Goal: Use online tool/utility: Utilize a website feature to perform a specific function

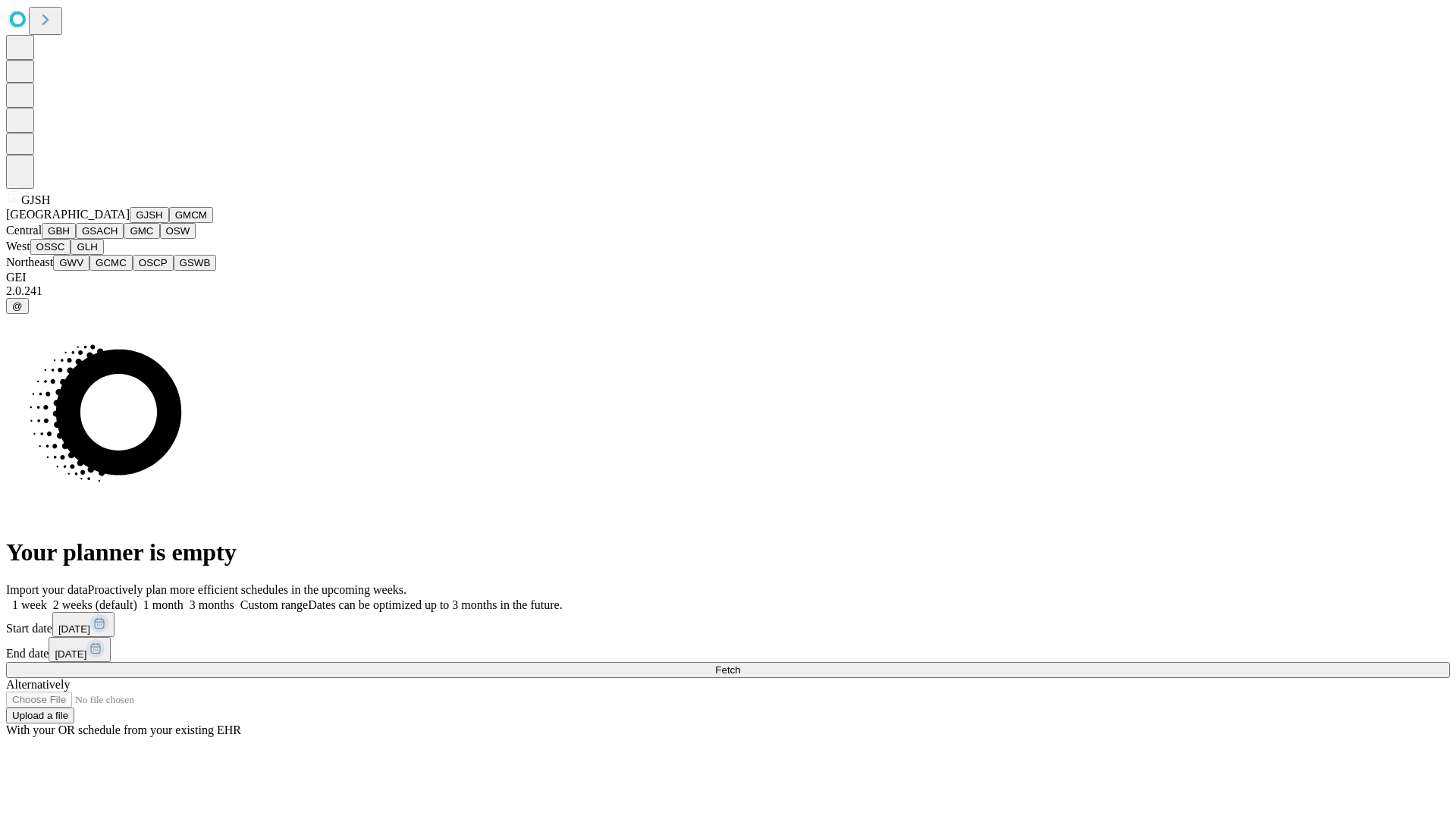
click at [130, 223] on button "GJSH" at bounding box center [149, 214] width 40 height 16
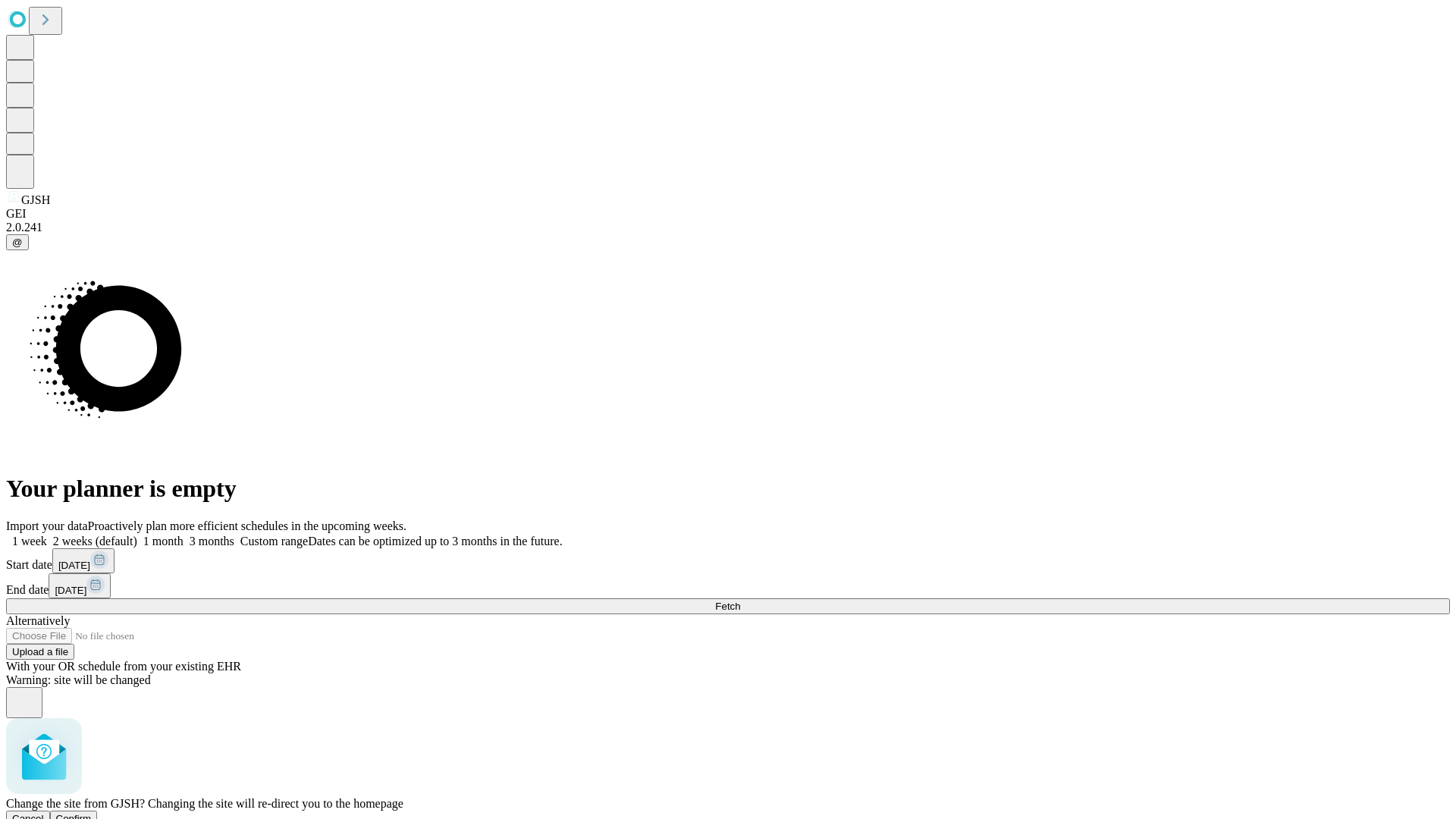
click at [92, 813] on span "Confirm" at bounding box center [74, 818] width 36 height 12
click at [183, 535] on label "1 month" at bounding box center [161, 541] width 47 height 13
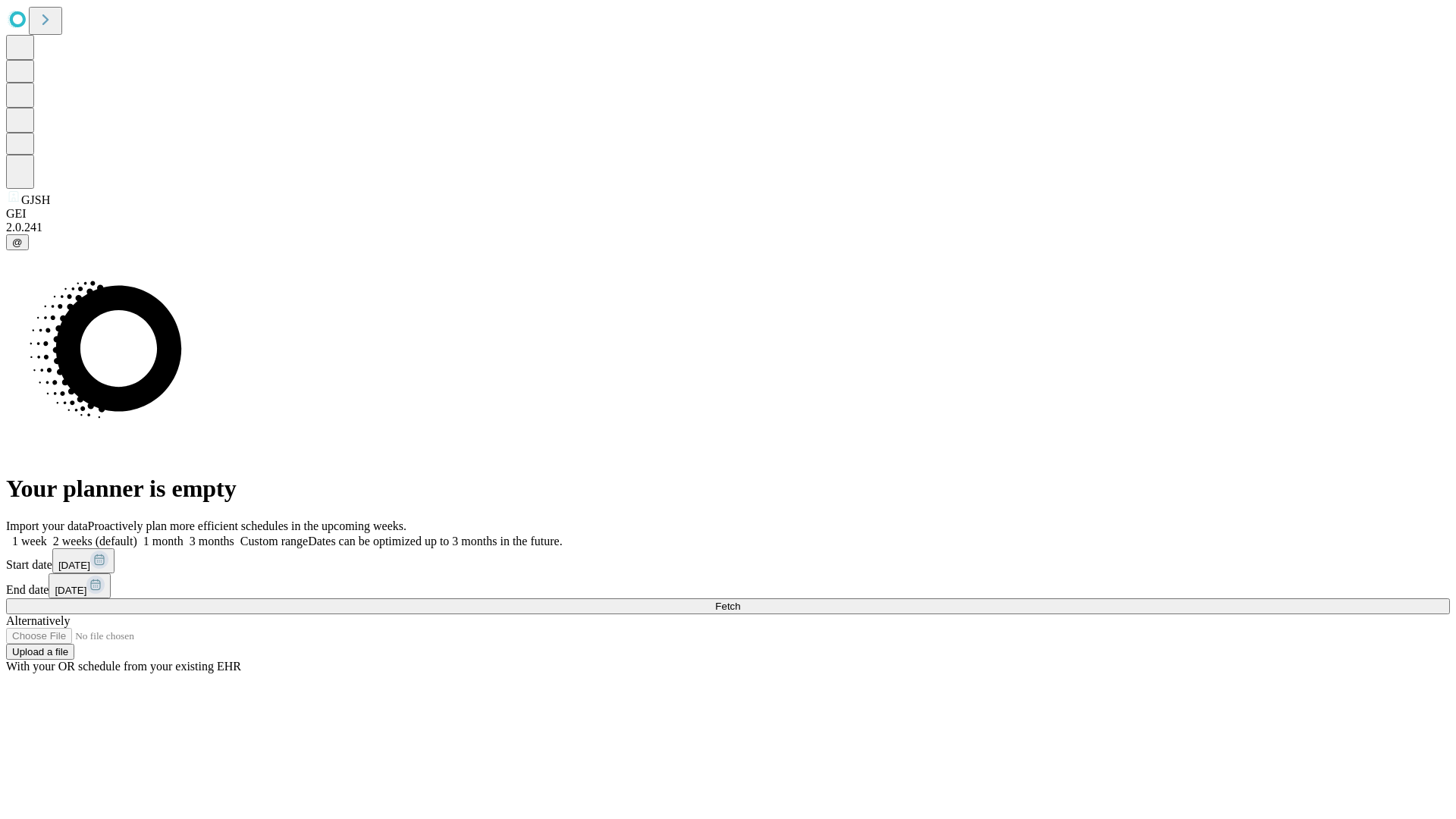
click at [740, 601] on span "Fetch" at bounding box center [727, 606] width 25 height 12
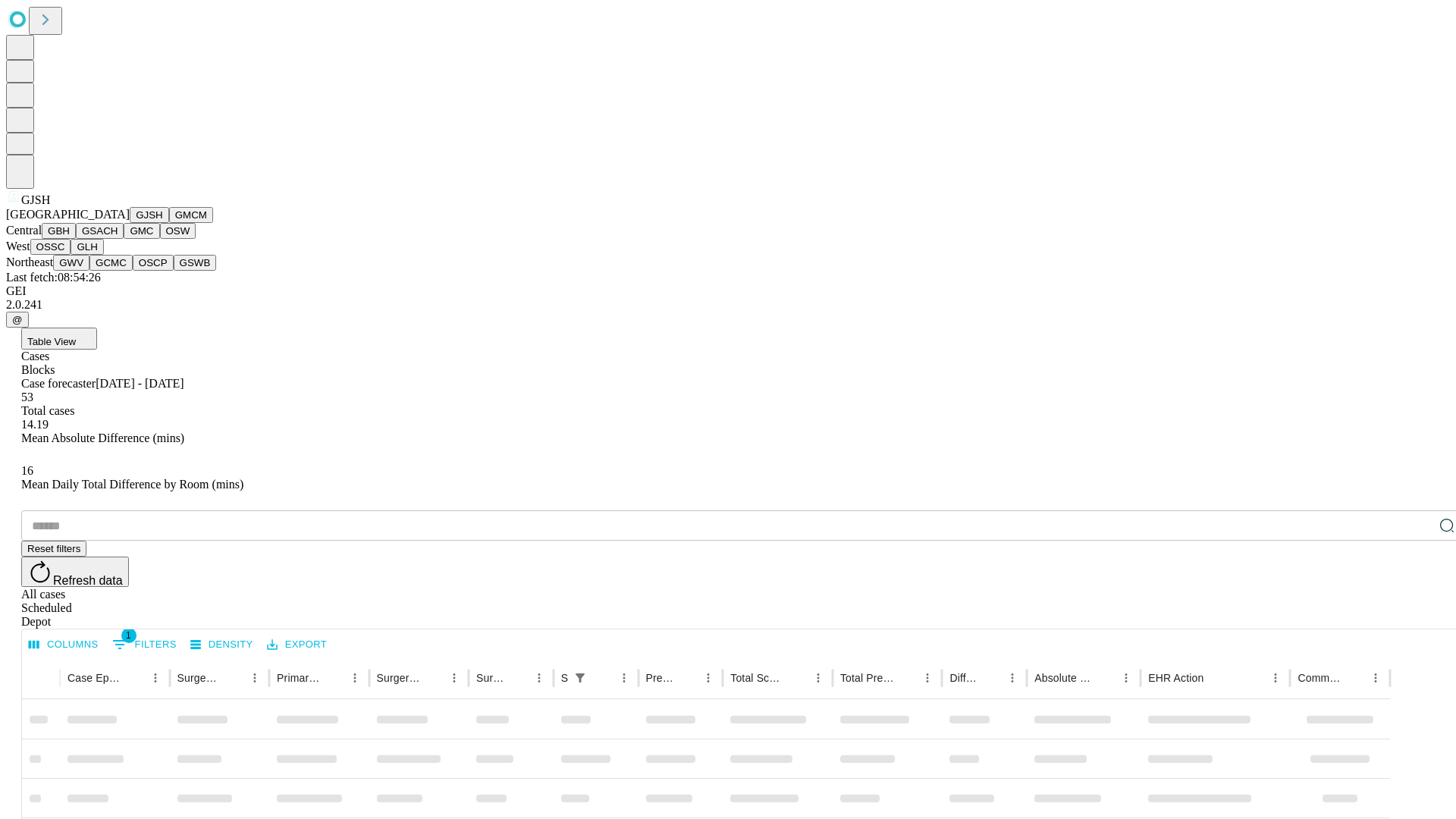
click at [169, 223] on button "GMCM" at bounding box center [191, 214] width 44 height 16
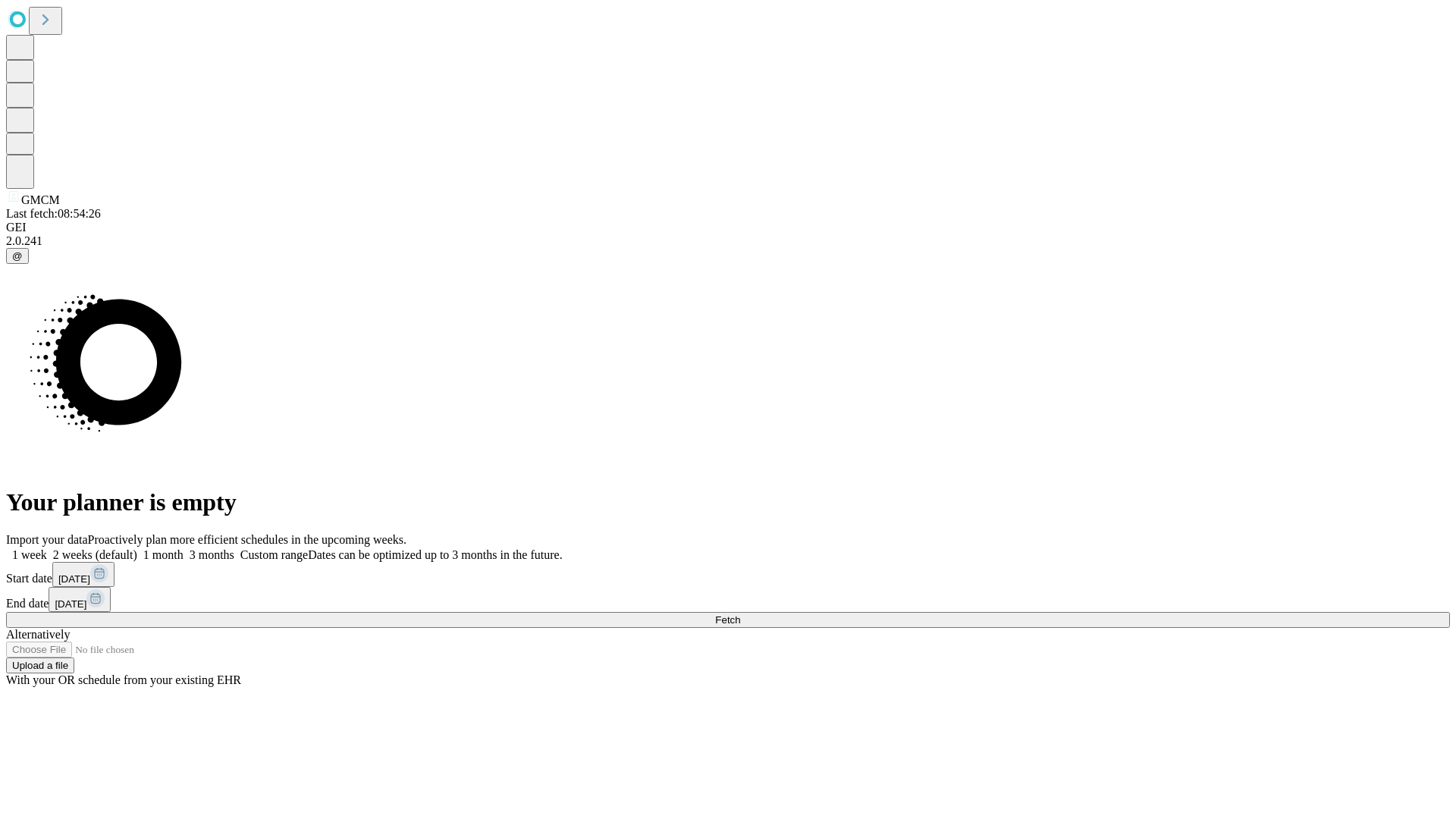
click at [183, 549] on label "1 month" at bounding box center [161, 555] width 47 height 13
click at [740, 615] on span "Fetch" at bounding box center [727, 620] width 25 height 12
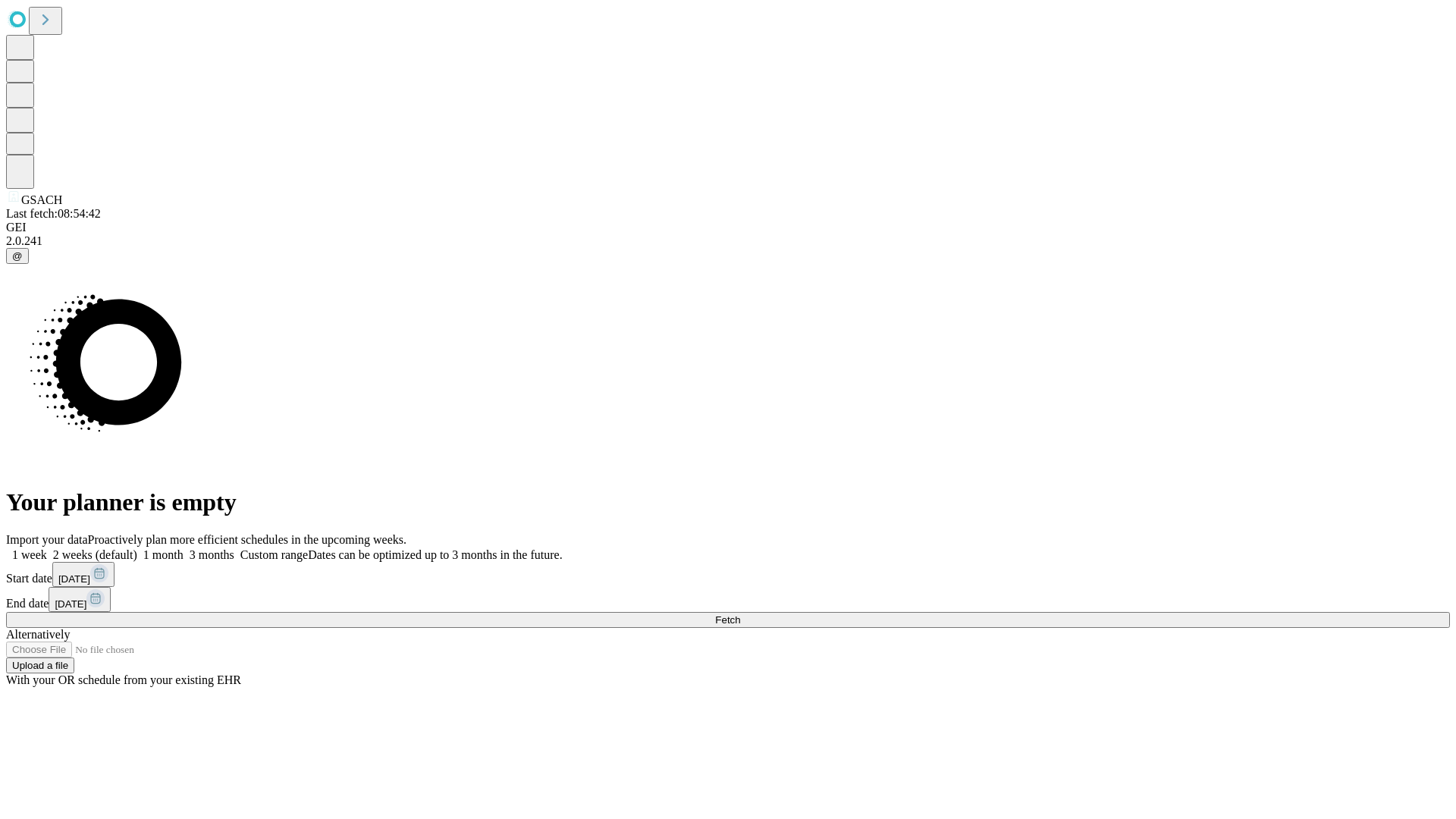
click at [183, 549] on label "1 month" at bounding box center [161, 555] width 47 height 13
click at [740, 615] on span "Fetch" at bounding box center [727, 620] width 25 height 12
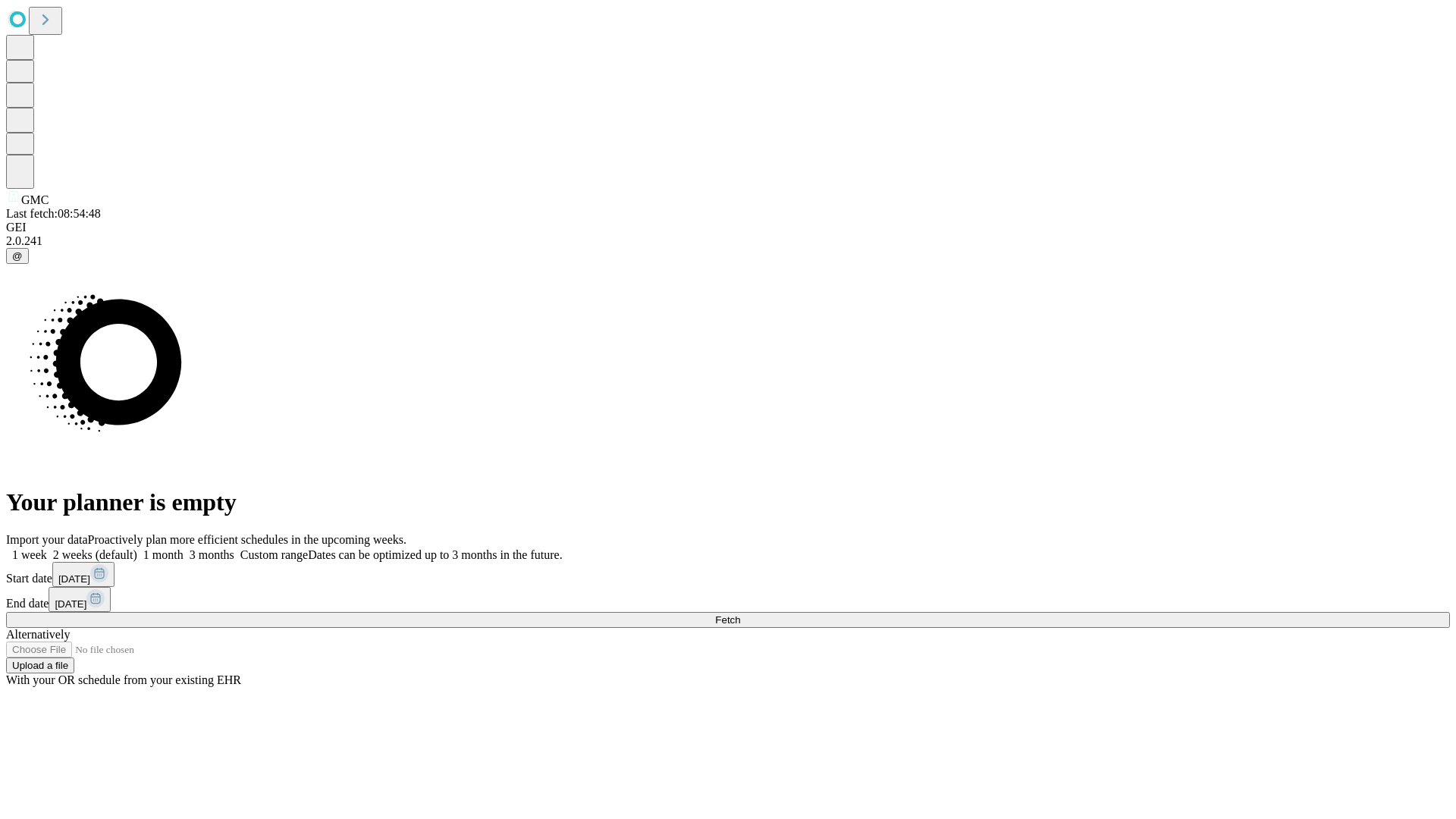
click at [183, 549] on label "1 month" at bounding box center [161, 555] width 47 height 13
click at [740, 615] on span "Fetch" at bounding box center [727, 620] width 25 height 12
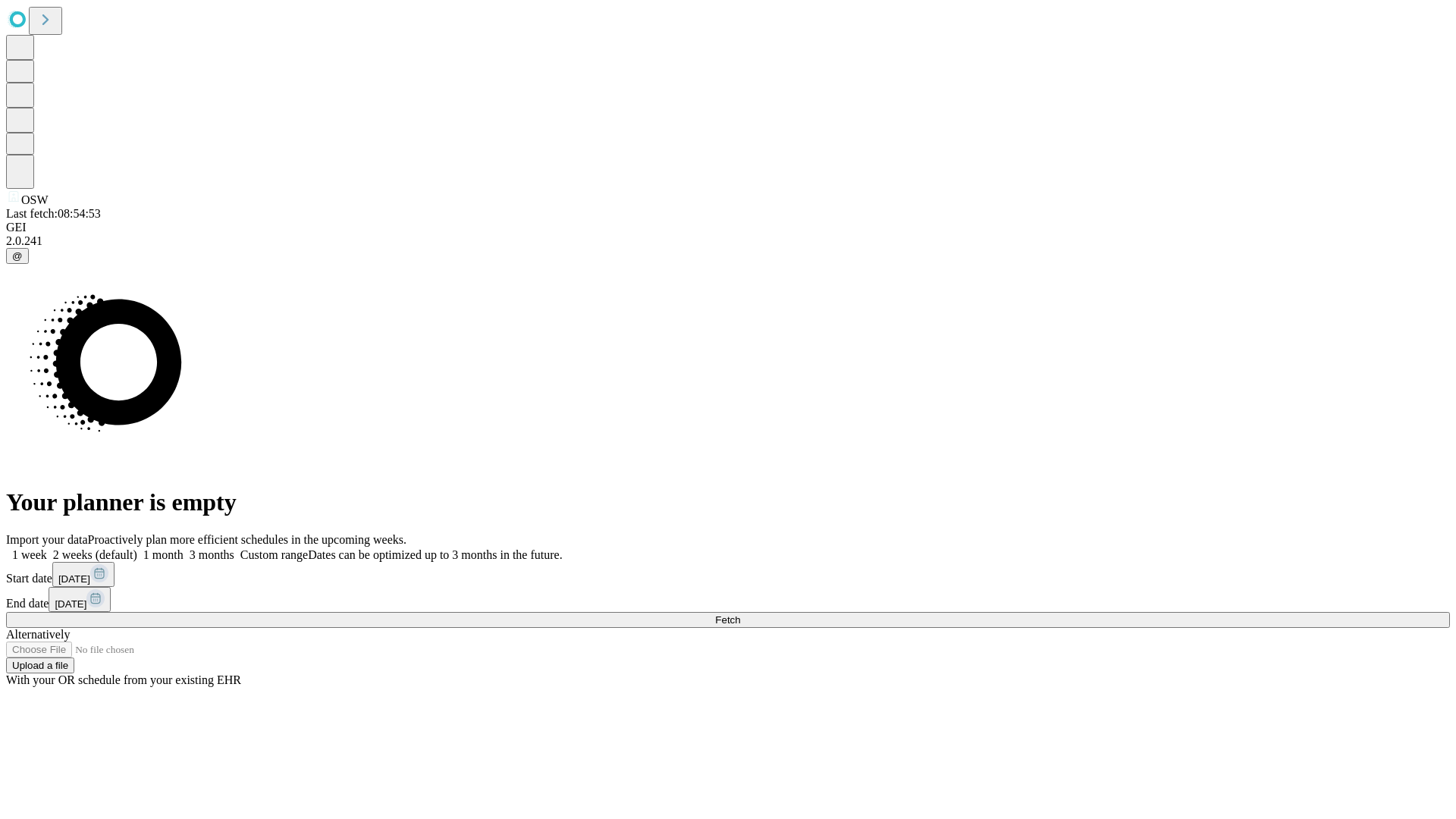
click at [183, 549] on label "1 month" at bounding box center [161, 555] width 47 height 13
click at [740, 615] on span "Fetch" at bounding box center [727, 620] width 25 height 12
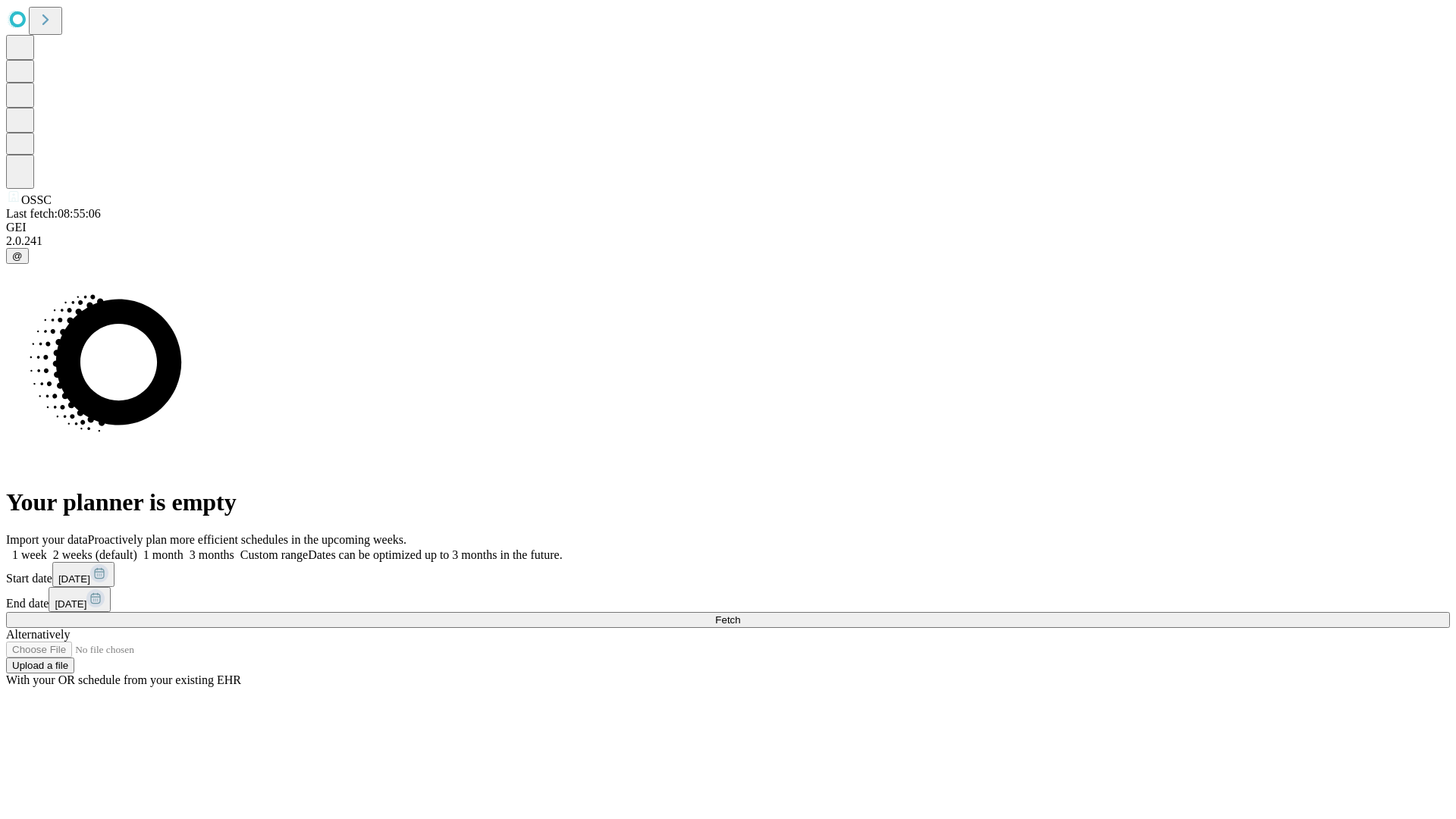
click at [183, 549] on label "1 month" at bounding box center [161, 555] width 47 height 13
click at [740, 615] on span "Fetch" at bounding box center [727, 620] width 25 height 12
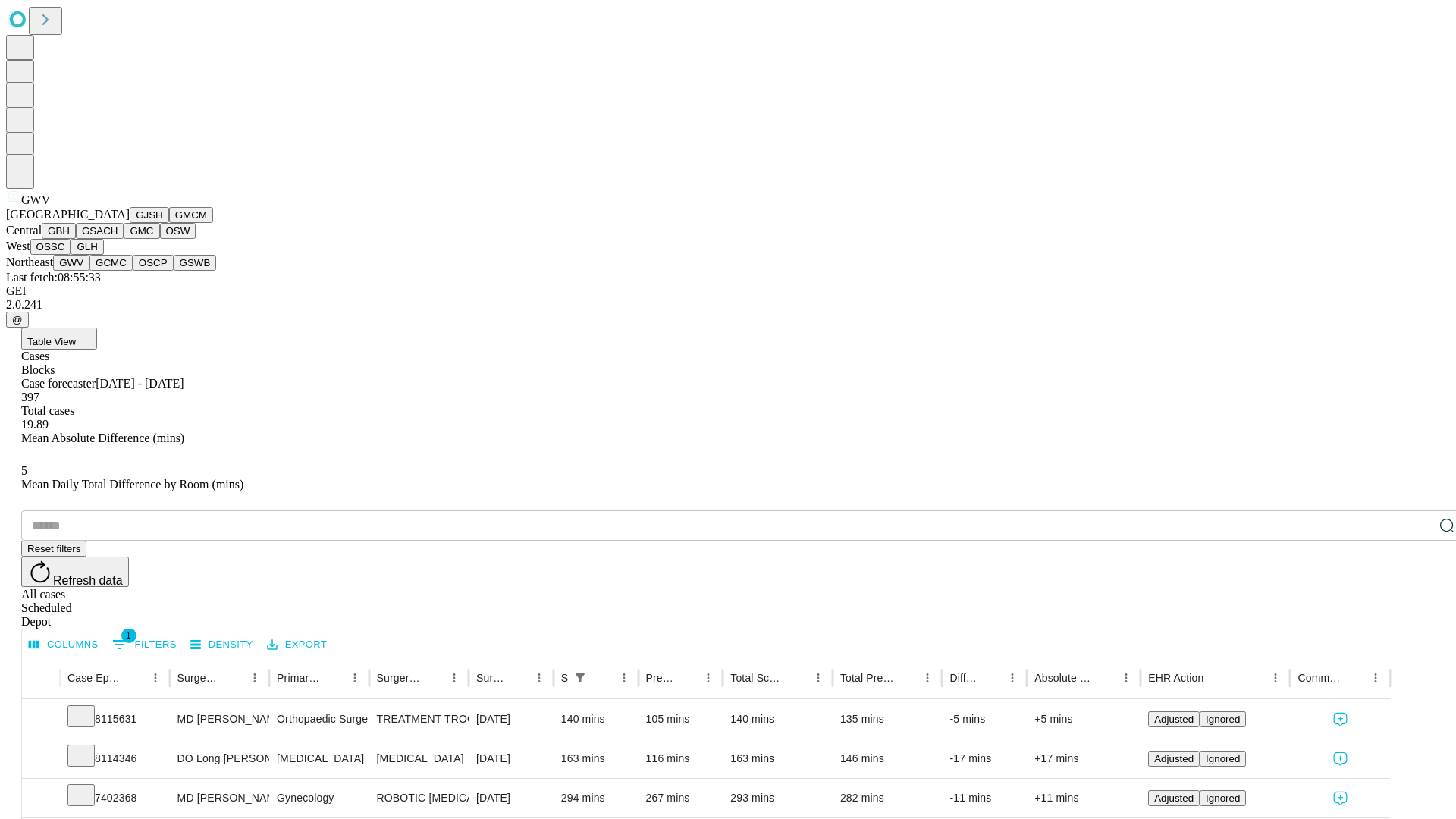
click at [117, 270] on button "GCMC" at bounding box center [111, 263] width 44 height 16
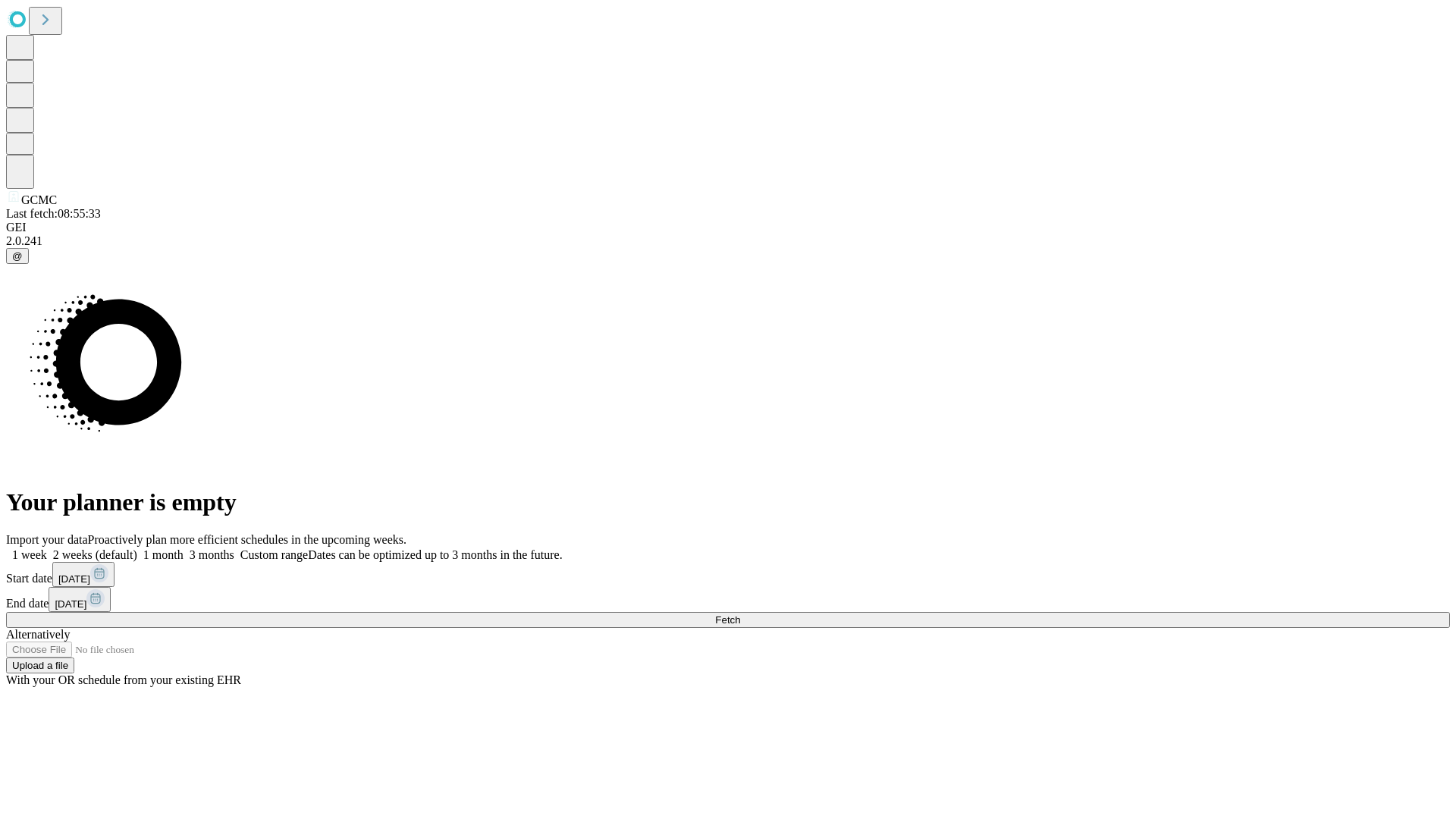
click at [183, 549] on label "1 month" at bounding box center [161, 555] width 47 height 13
click at [740, 615] on span "Fetch" at bounding box center [727, 620] width 25 height 12
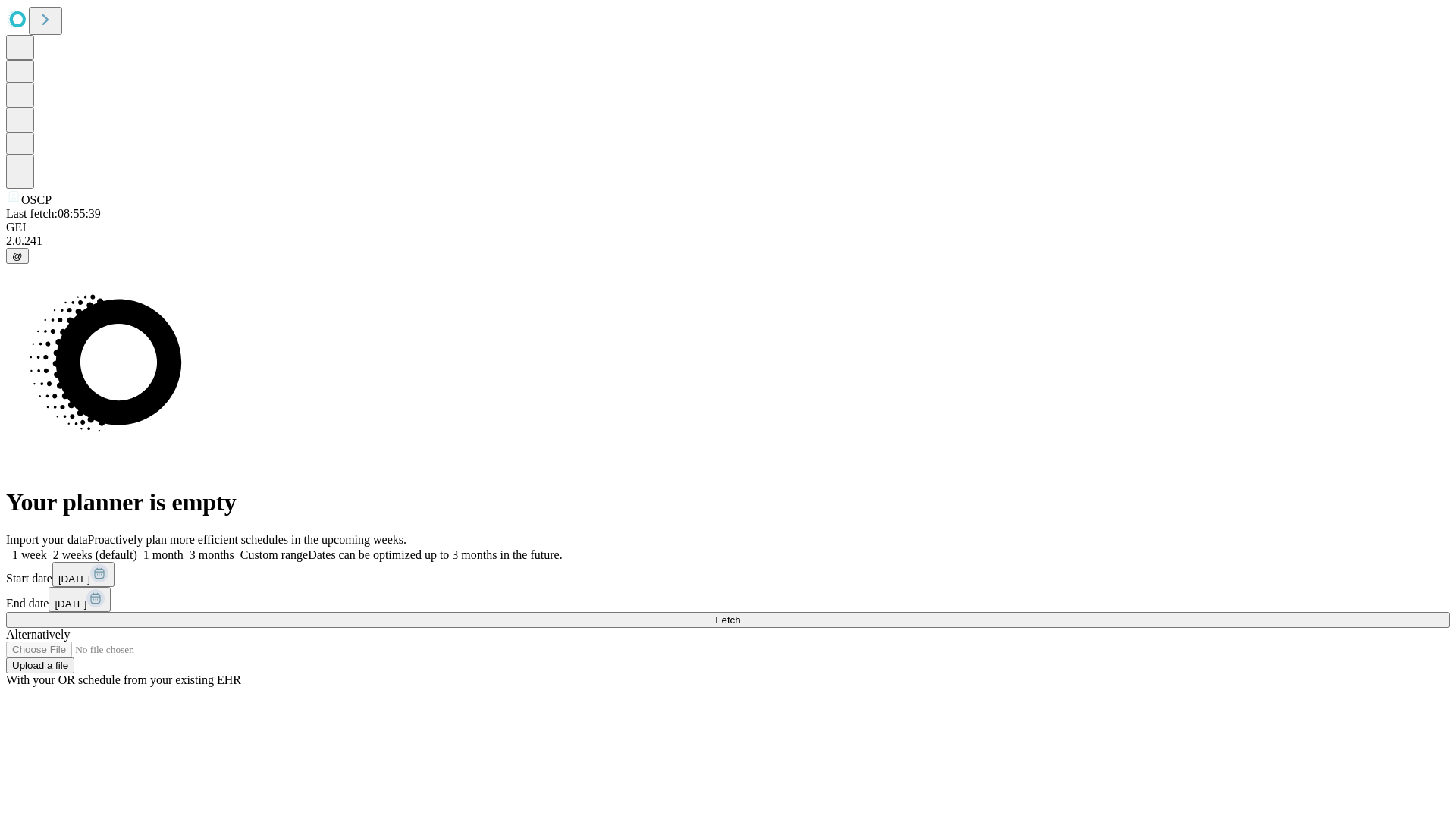
click at [183, 549] on label "1 month" at bounding box center [161, 555] width 47 height 13
click at [740, 615] on span "Fetch" at bounding box center [727, 620] width 25 height 12
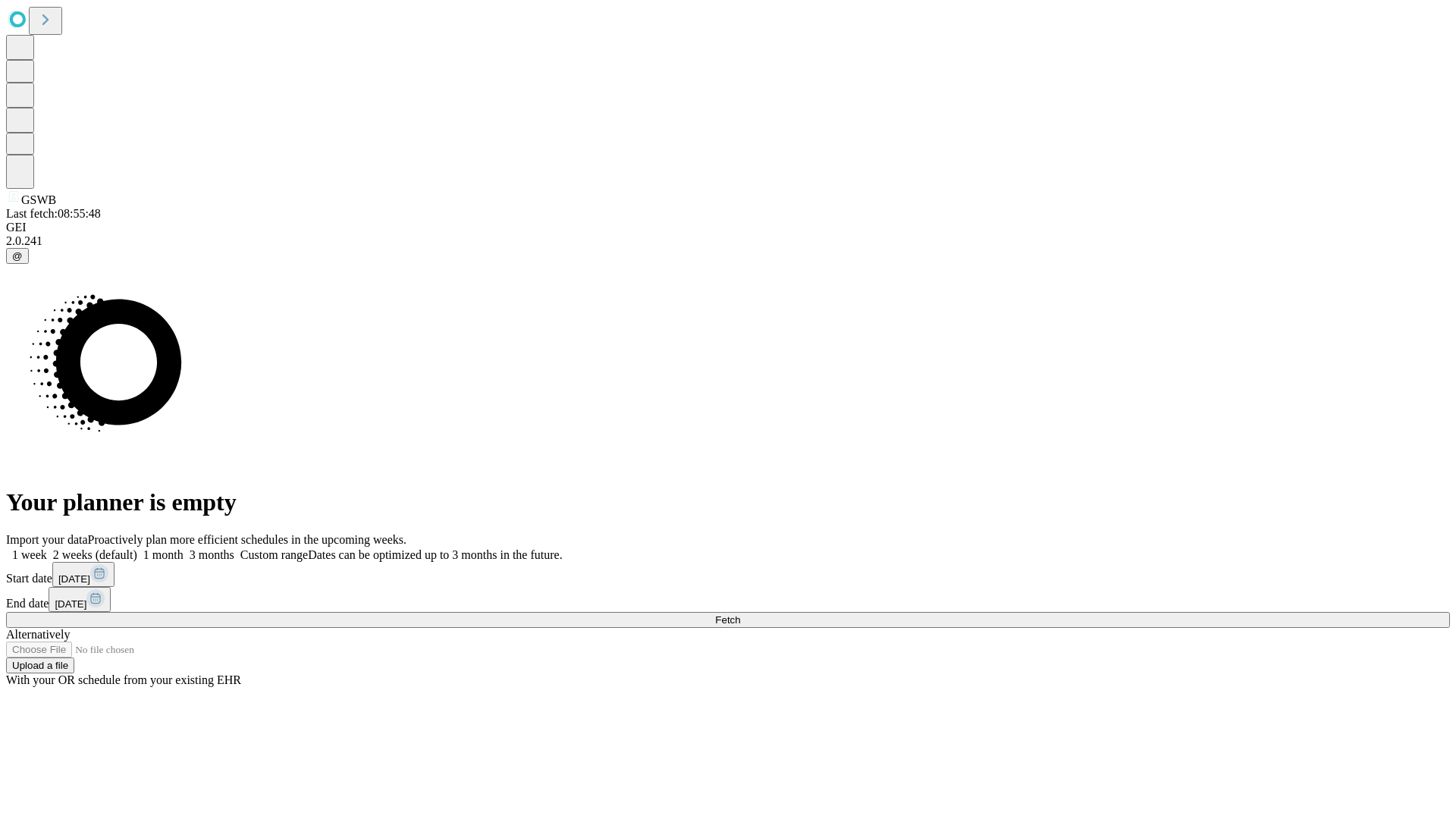
click at [183, 549] on label "1 month" at bounding box center [161, 555] width 47 height 13
click at [740, 615] on span "Fetch" at bounding box center [727, 620] width 25 height 12
